Goal: Check status: Check status

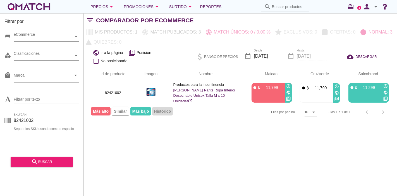
click at [28, 1] on div "white-qmatch-logo" at bounding box center [29, 6] width 45 height 11
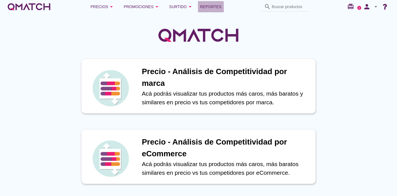
click at [218, 4] on span "Reportes" at bounding box center [210, 6] width 21 height 7
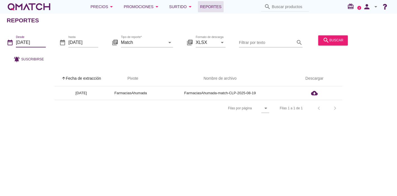
click at [35, 41] on input "[DATE]" at bounding box center [31, 42] width 30 height 9
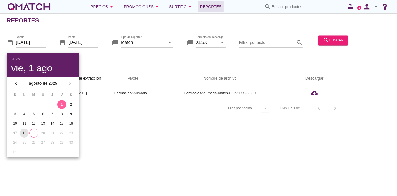
drag, startPoint x: 24, startPoint y: 130, endPoint x: 26, endPoint y: 133, distance: 3.2
click at [26, 133] on div "18" at bounding box center [24, 132] width 9 height 5
type input "[DATE]"
click at [26, 133] on div "18" at bounding box center [24, 132] width 9 height 5
click at [90, 43] on input "[DATE]" at bounding box center [83, 42] width 30 height 9
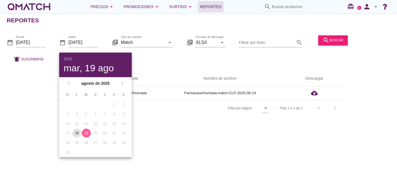
click at [73, 130] on button "18" at bounding box center [76, 132] width 9 height 9
type input "[DATE]"
click at [341, 44] on button "search buscar" at bounding box center [333, 40] width 30 height 10
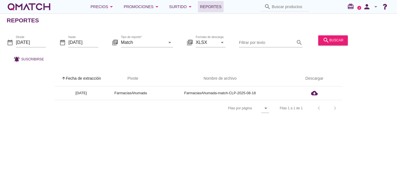
click at [202, 138] on div "Reportes date_range Desde [DATE] date_range hasta [DATE] library_books Tipo de …" at bounding box center [198, 104] width 397 height 182
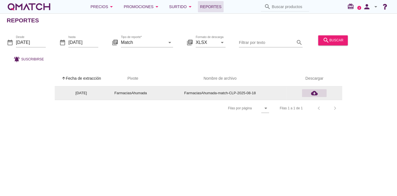
click at [309, 94] on div "cloud_download" at bounding box center [314, 93] width 20 height 7
